Goal: Information Seeking & Learning: Learn about a topic

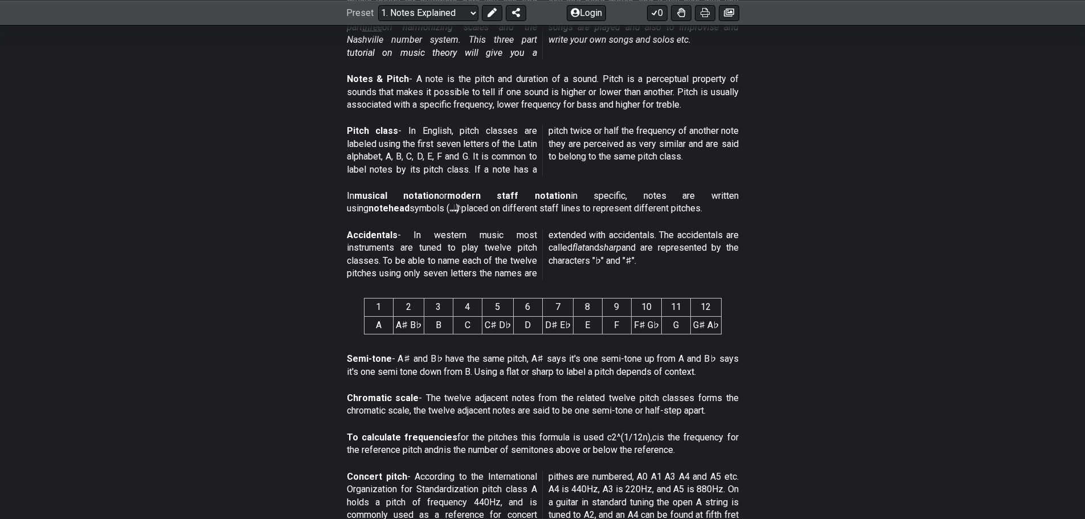
scroll to position [98, 0]
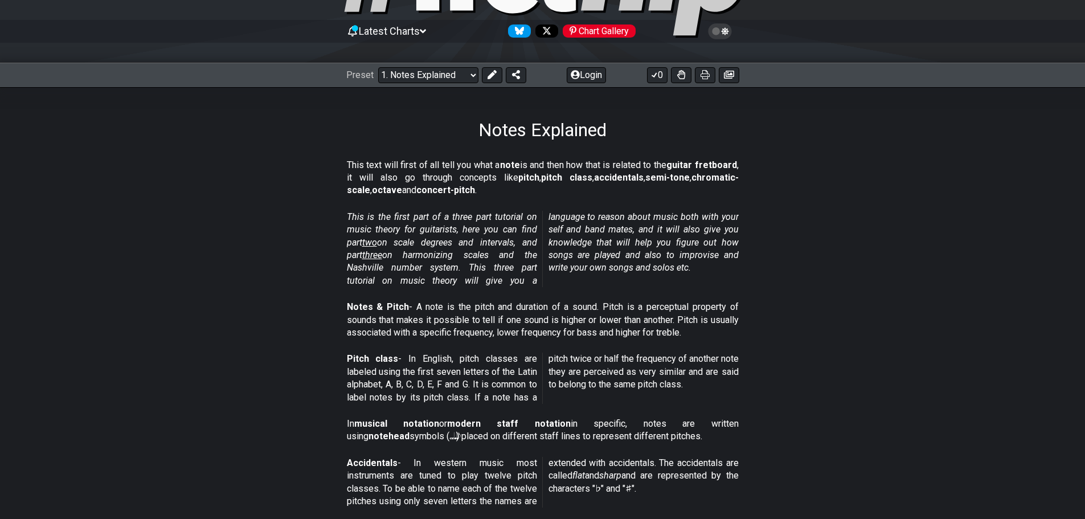
drag, startPoint x: 342, startPoint y: 161, endPoint x: 418, endPoint y: 168, distance: 76.7
click at [418, 168] on section "This text will first of all tell you what a note is and then how that is relate…" at bounding box center [542, 180] width 1085 height 52
drag, startPoint x: 354, startPoint y: 162, endPoint x: 437, endPoint y: 178, distance: 84.6
click at [437, 178] on p "This text will first of all tell you what a note is and then how that is relate…" at bounding box center [543, 178] width 392 height 38
drag, startPoint x: 360, startPoint y: 160, endPoint x: 405, endPoint y: 183, distance: 50.7
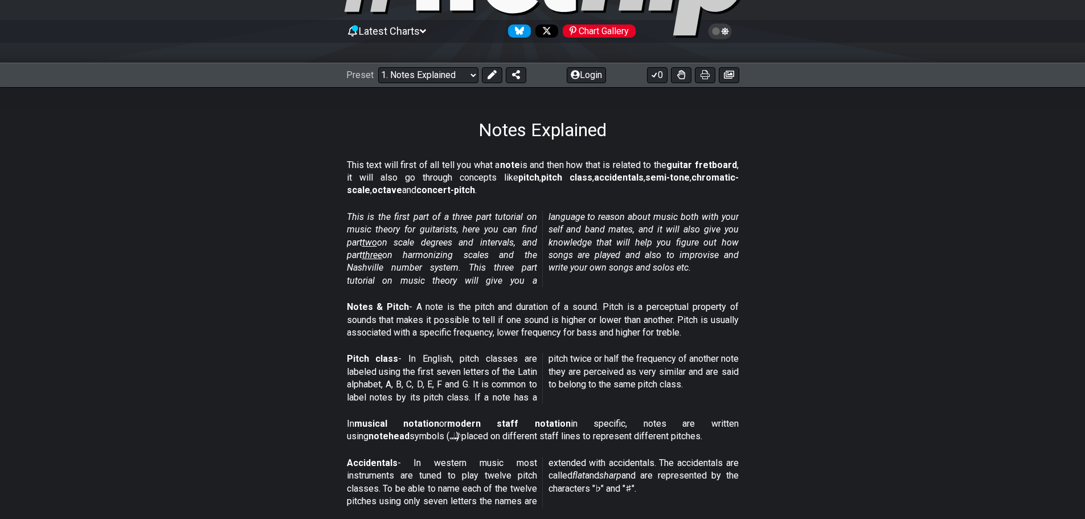
click at [405, 183] on p "This text will first of all tell you what a note is and then how that is relate…" at bounding box center [543, 178] width 392 height 38
drag, startPoint x: 376, startPoint y: 162, endPoint x: 398, endPoint y: 185, distance: 31.8
click at [398, 185] on p "This text will first of all tell you what a note is and then how that is relate…" at bounding box center [543, 178] width 392 height 38
drag, startPoint x: 347, startPoint y: 163, endPoint x: 379, endPoint y: 169, distance: 33.1
click at [379, 169] on p "This text will first of all tell you what a note is and then how that is relate…" at bounding box center [543, 178] width 392 height 38
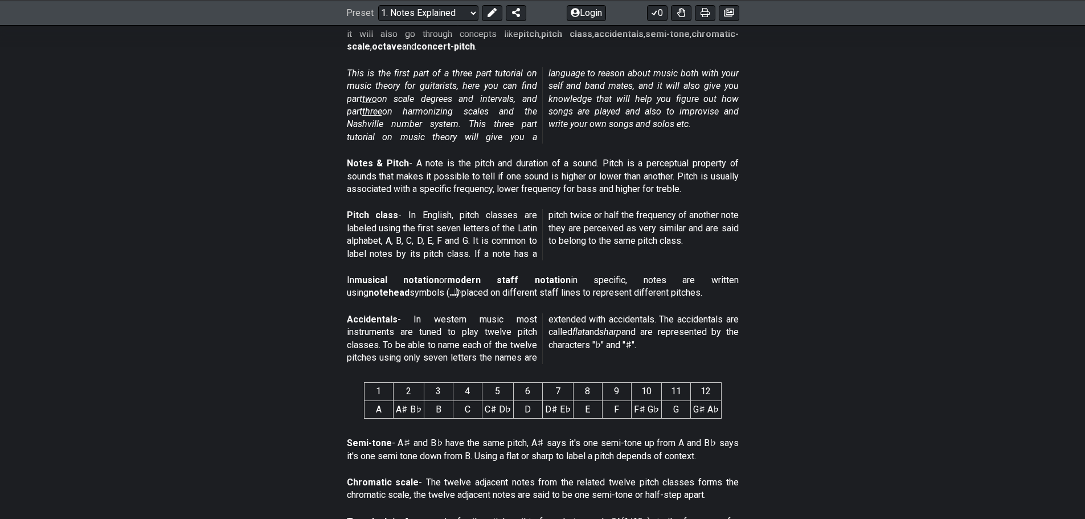
scroll to position [269, 0]
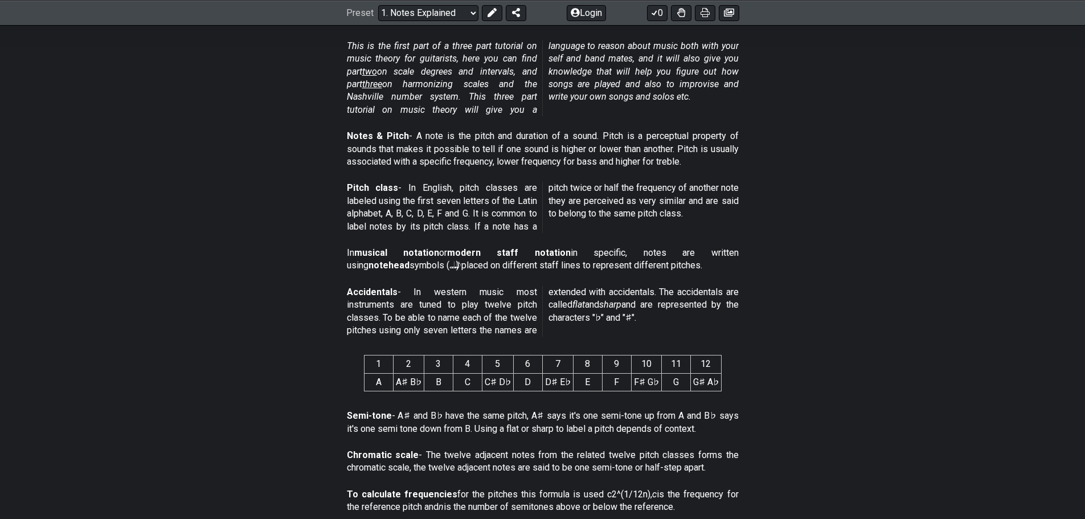
drag, startPoint x: 355, startPoint y: 298, endPoint x: 388, endPoint y: 317, distance: 38.0
click at [388, 317] on p "Accidentals - In western music most instruments are tuned to play twelve pitch …" at bounding box center [543, 311] width 392 height 51
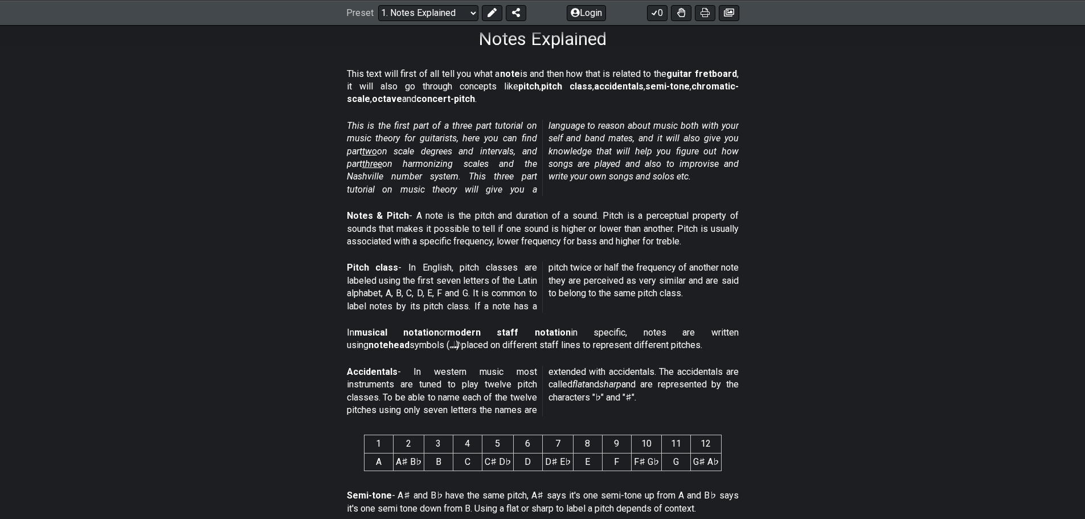
scroll to position [98, 0]
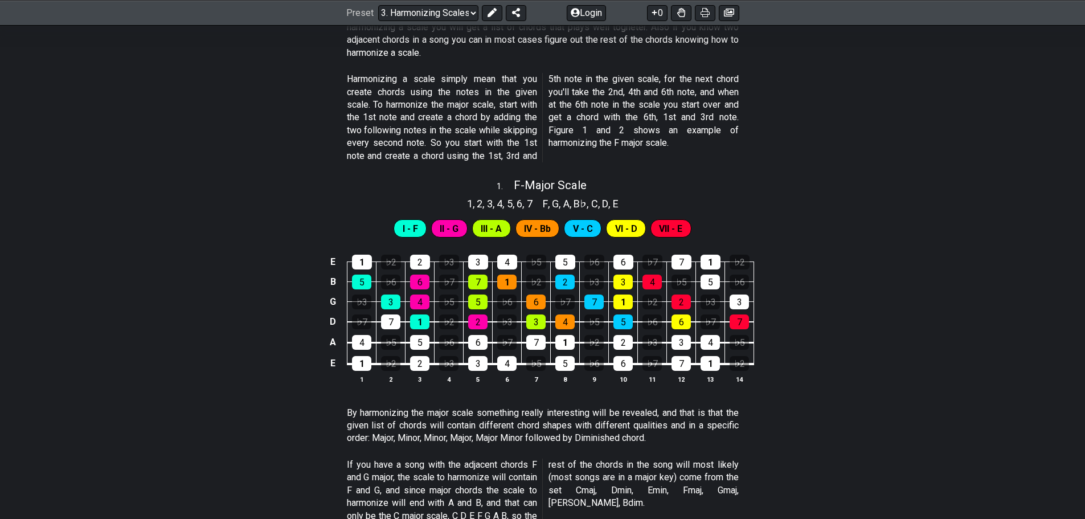
scroll to position [342, 0]
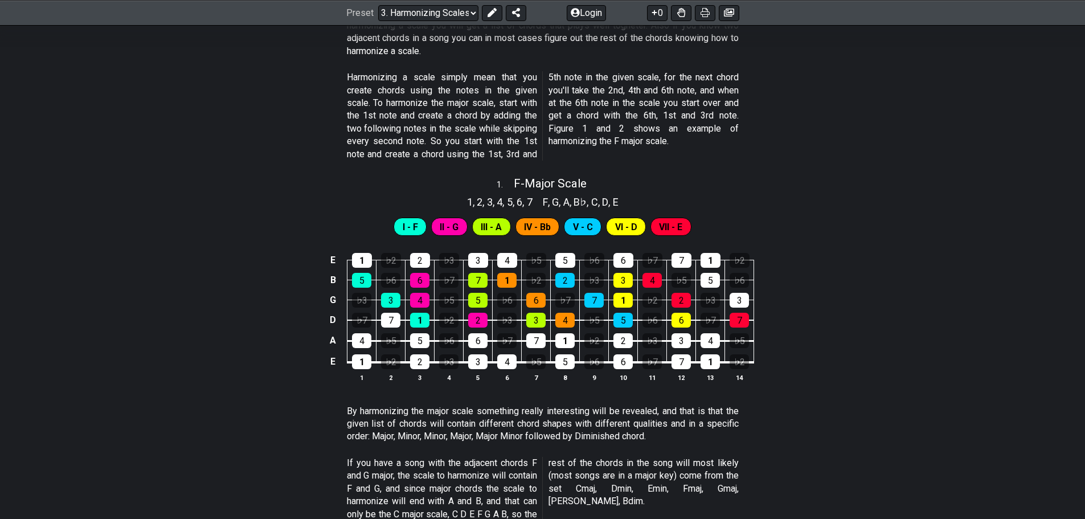
click at [450, 225] on span "II - G" at bounding box center [449, 227] width 19 height 17
click at [359, 287] on td "♭3" at bounding box center [361, 290] width 29 height 20
click at [362, 278] on div "5" at bounding box center [361, 280] width 19 height 15
